Goal: Information Seeking & Learning: Check status

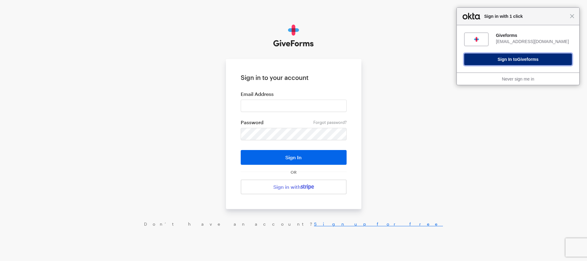
click at [526, 59] on span "Giveforms" at bounding box center [527, 59] width 21 height 5
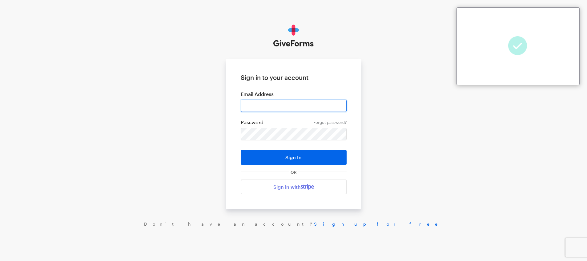
type input "sdoran@justfund.us"
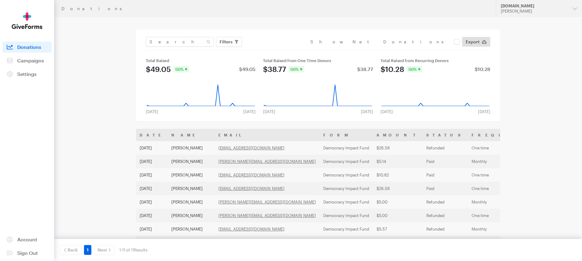
click at [486, 35] on div "Filters Clear Filters Apply Date Jul 19, 2025 - Aug 15, 2025 Forms Default Give…" at bounding box center [318, 76] width 364 height 92
click at [484, 42] on icon at bounding box center [484, 42] width 5 height 4
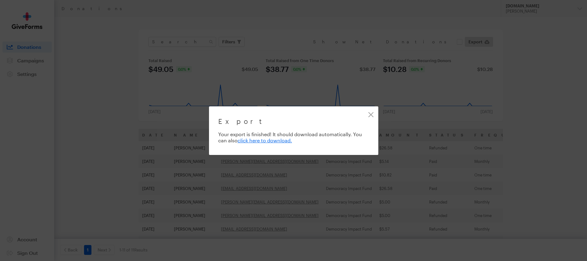
click at [242, 47] on div "Export Exporting 11 of 11 donations Your export is finished! It should download…" at bounding box center [293, 130] width 587 height 261
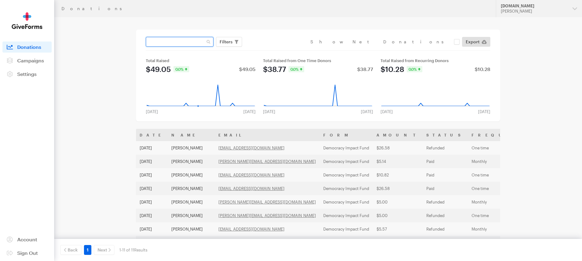
click at [179, 39] on input "text" at bounding box center [180, 42] width 68 height 10
paste input "py_3RmNUBHVe4YUC9l01far3AAx"
type input "py_3RmNUBHVe4YUC9l01far3AAx"
click at [273, 50] on button "Apply" at bounding box center [283, 55] width 20 height 10
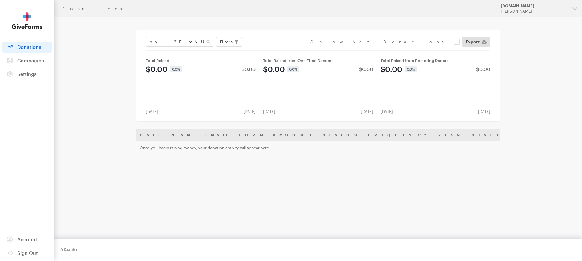
click at [5, 48] on span at bounding box center [9, 47] width 15 height 11
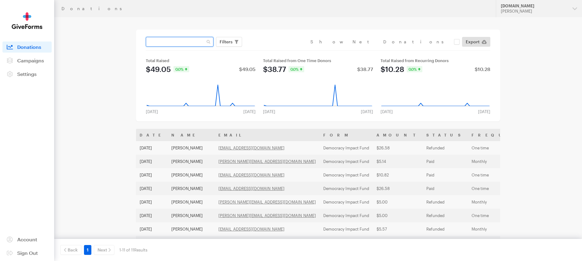
click at [184, 42] on input "text" at bounding box center [180, 42] width 68 height 10
paste input "cus_Shn445yAUBOdRM"
type input "cus_Shn445yAUBOdRM"
click at [273, 50] on button "Apply" at bounding box center [283, 55] width 20 height 10
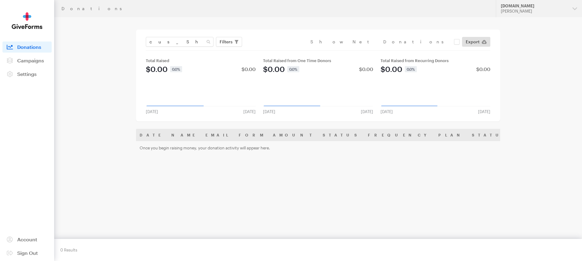
click at [36, 45] on span "Donations" at bounding box center [29, 47] width 24 height 6
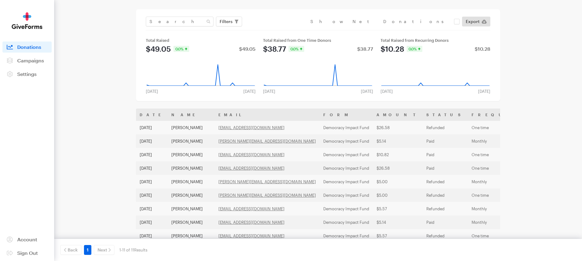
scroll to position [35, 0]
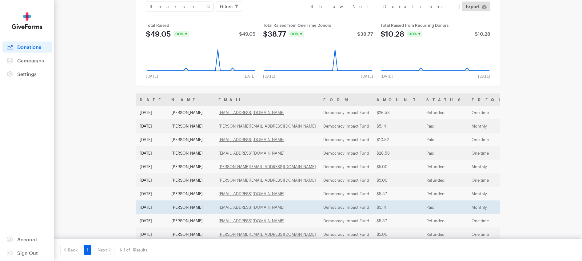
click at [179, 208] on td "[PERSON_NAME]" at bounding box center [191, 208] width 47 height 14
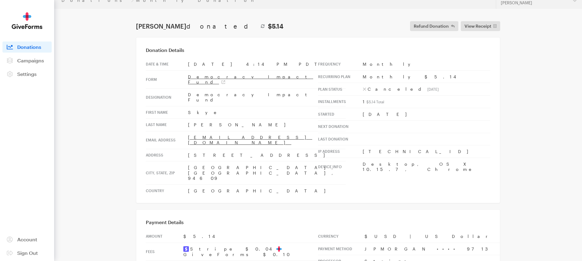
scroll to position [9, 0]
